Goal: Task Accomplishment & Management: Manage account settings

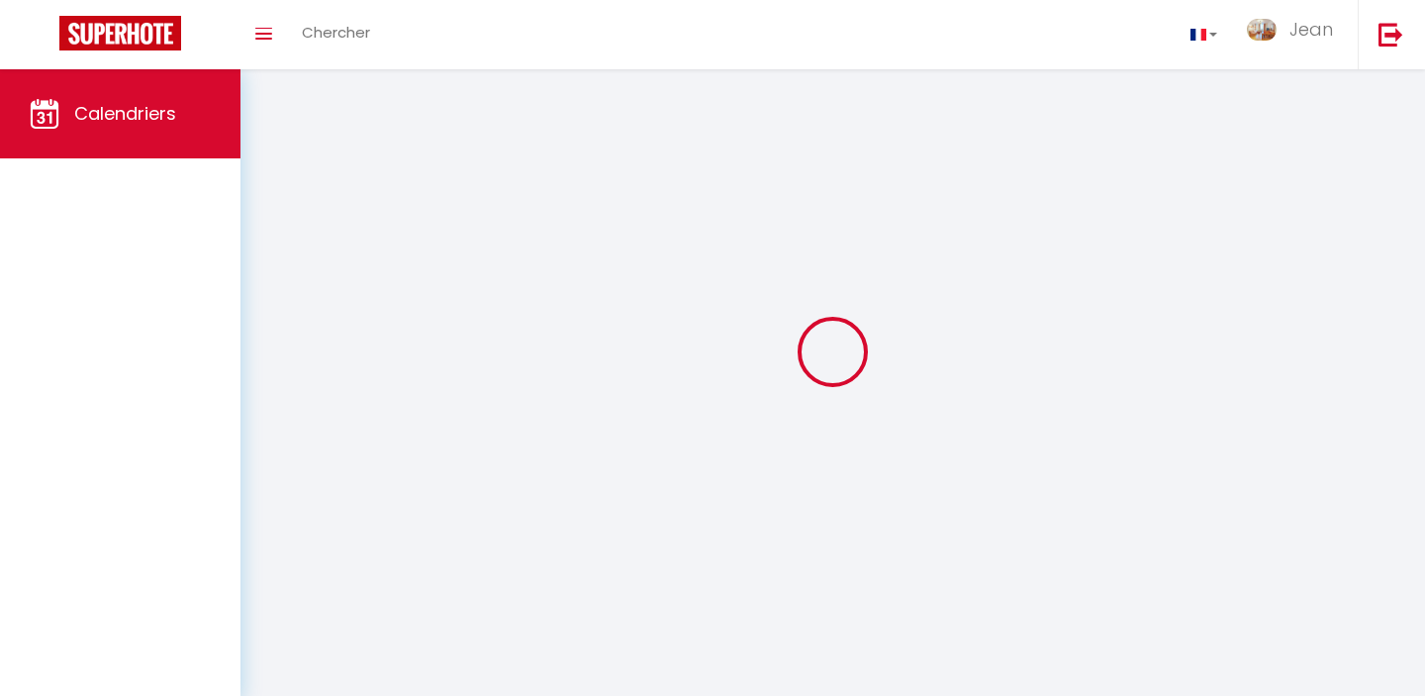
select select
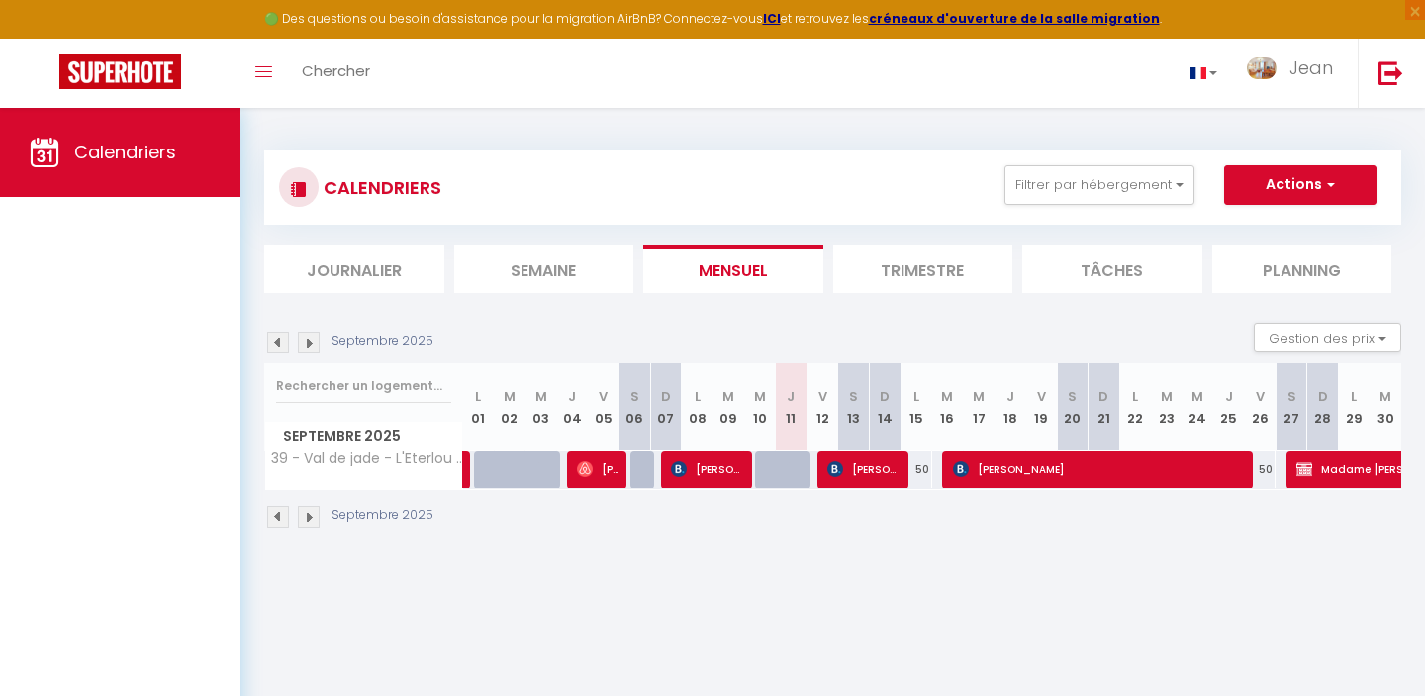
select select
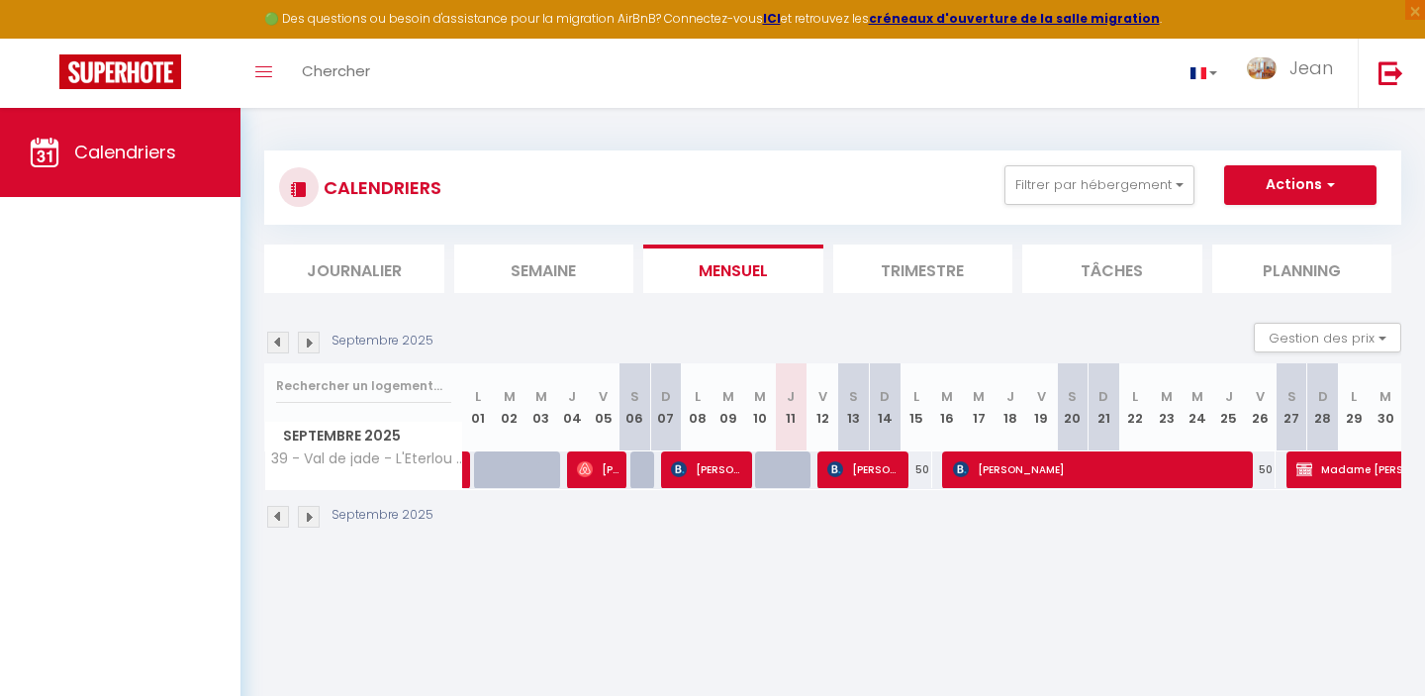
select select
click at [1109, 463] on span "[PERSON_NAME]" at bounding box center [1101, 469] width 296 height 38
select select "OK"
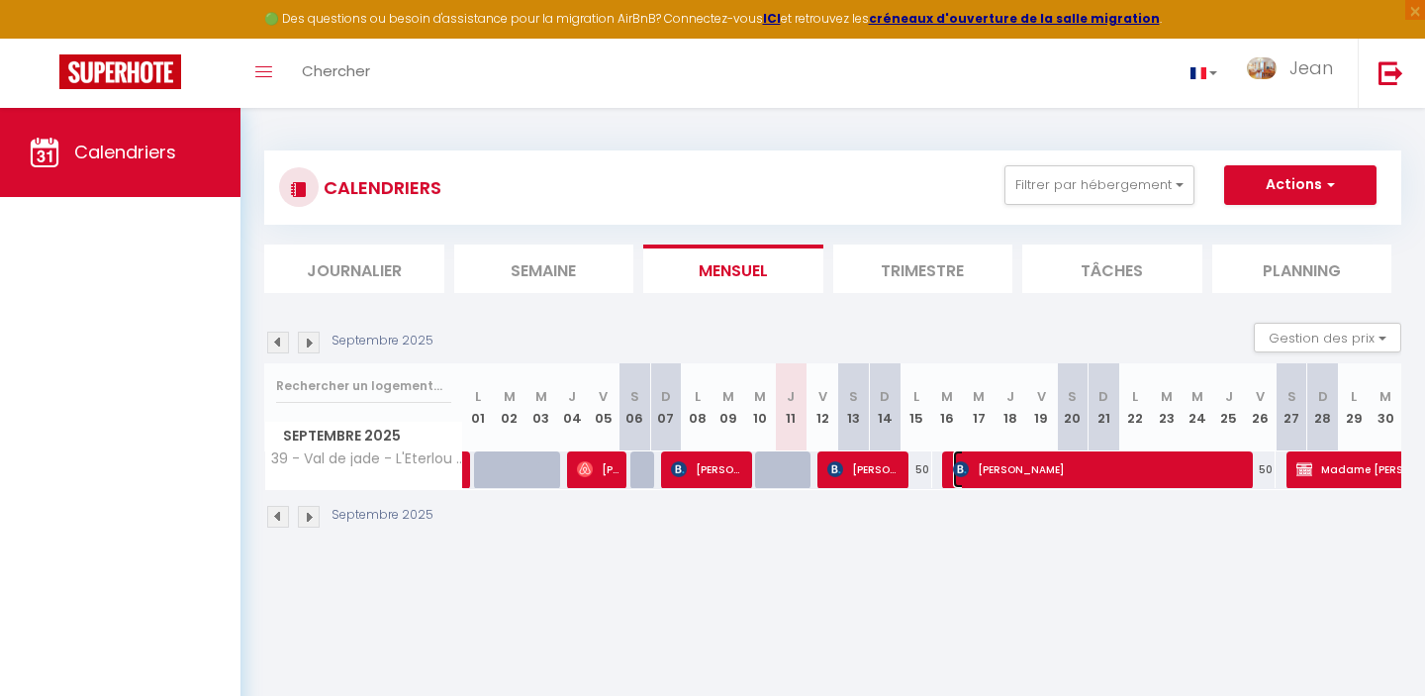
select select "0"
select select "1"
select select
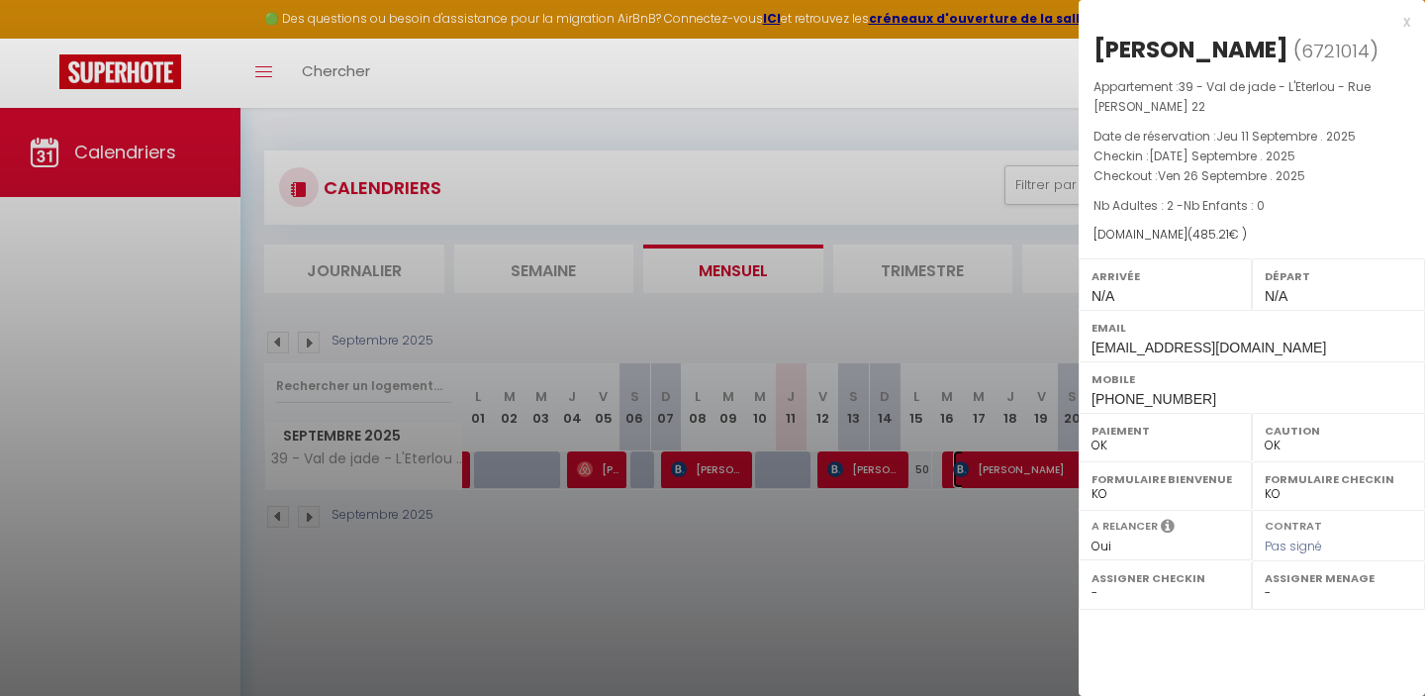
select select "27221"
